Goal: Entertainment & Leisure: Consume media (video, audio)

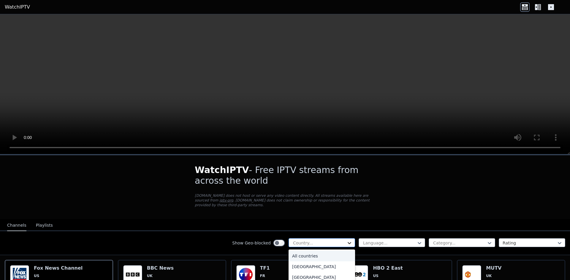
click at [346, 240] on icon at bounding box center [349, 243] width 6 height 6
click at [346, 209] on div "WatchIPTV - Free IPTV streams from across the world [DOMAIN_NAME] does not host…" at bounding box center [284, 187] width 199 height 64
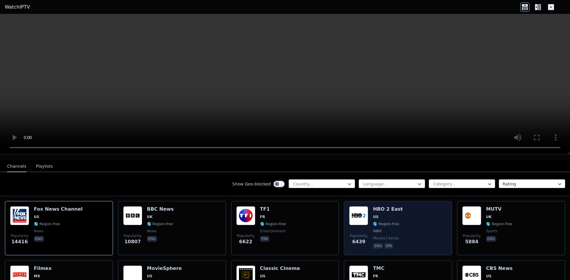
scroll to position [59, 0]
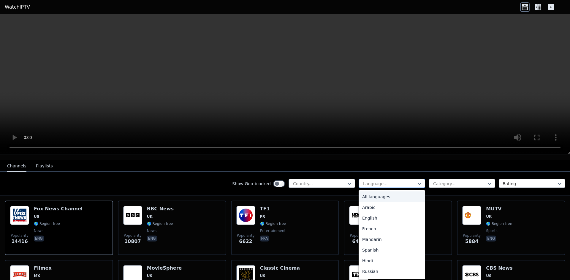
click at [398, 181] on div at bounding box center [389, 184] width 54 height 6
click at [458, 181] on div at bounding box center [459, 184] width 54 height 6
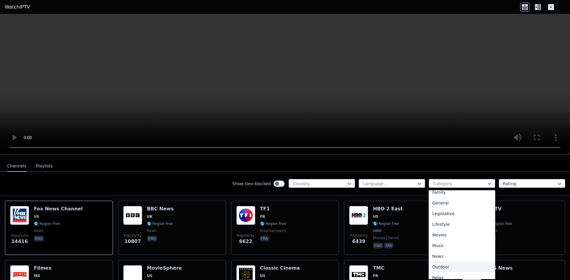
scroll to position [113, 0]
click at [444, 207] on div "General" at bounding box center [461, 212] width 66 height 11
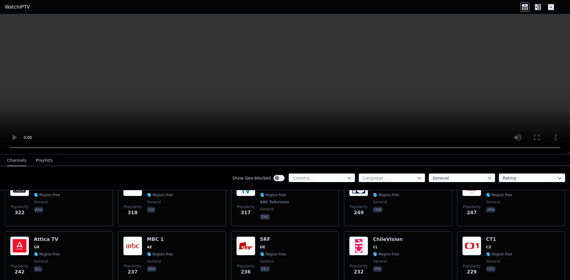
scroll to position [356, 0]
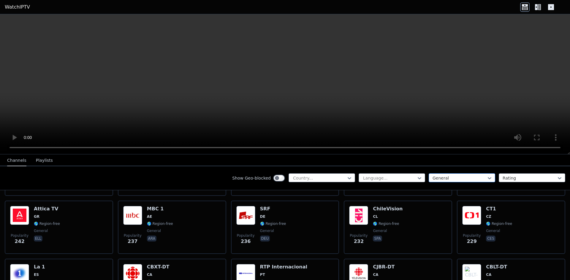
click at [465, 182] on div "General" at bounding box center [461, 178] width 66 height 9
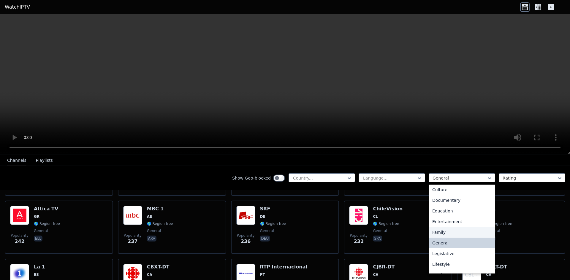
scroll to position [84, 0]
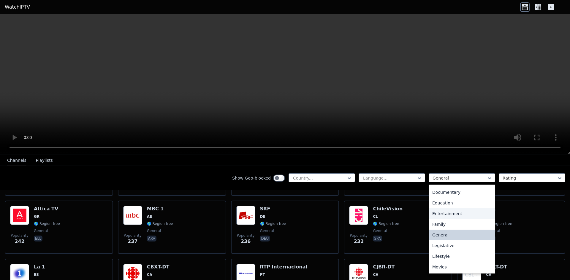
click at [449, 215] on div "Entertainment" at bounding box center [461, 214] width 66 height 11
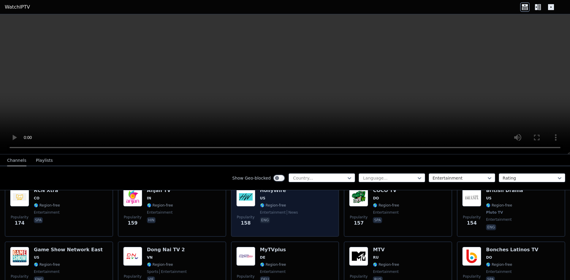
scroll to position [475, 0]
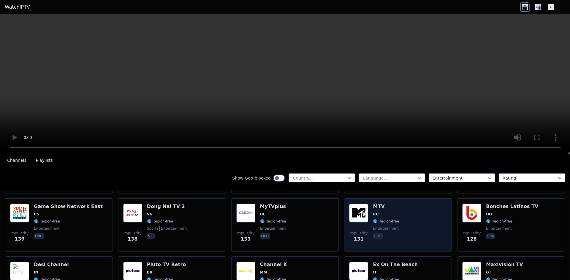
click at [424, 209] on div "Popularity 131 MTV RU 🌎 Region-free entertainment rus" at bounding box center [398, 225] width 98 height 43
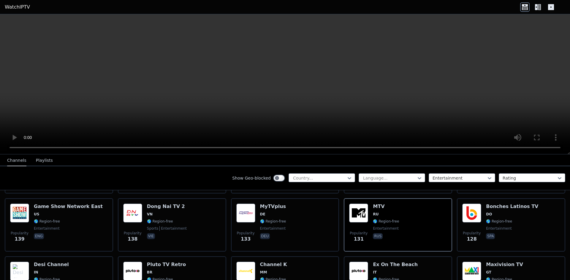
click at [46, 159] on button "Playlists" at bounding box center [44, 160] width 17 height 11
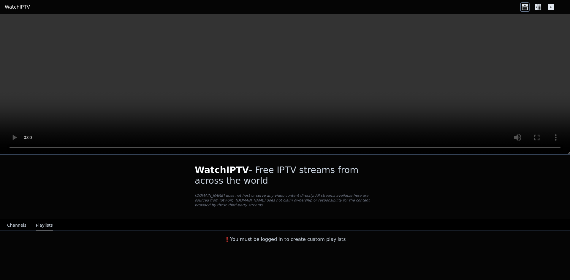
scroll to position [0, 0]
